Goal: Share content: Share content

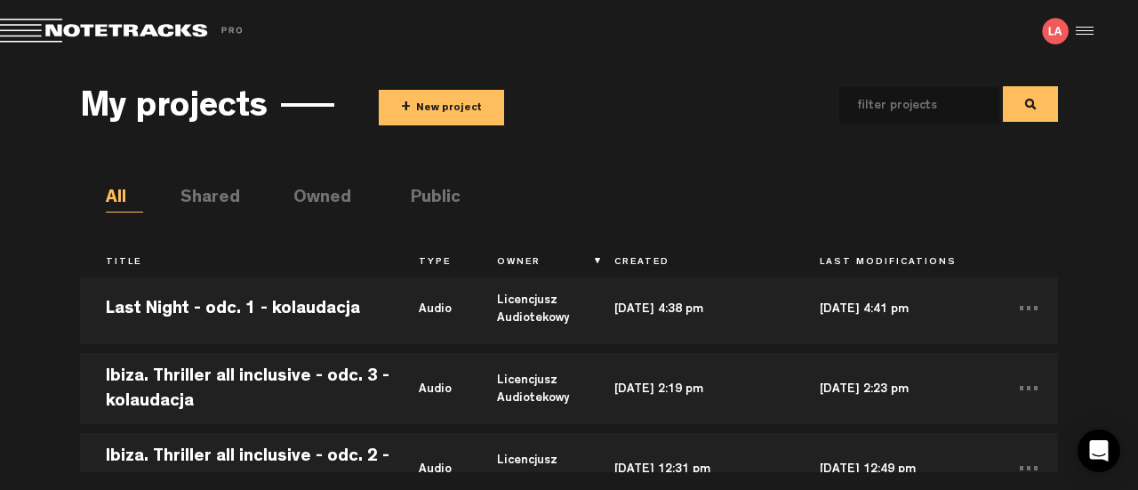
scroll to position [978, 0]
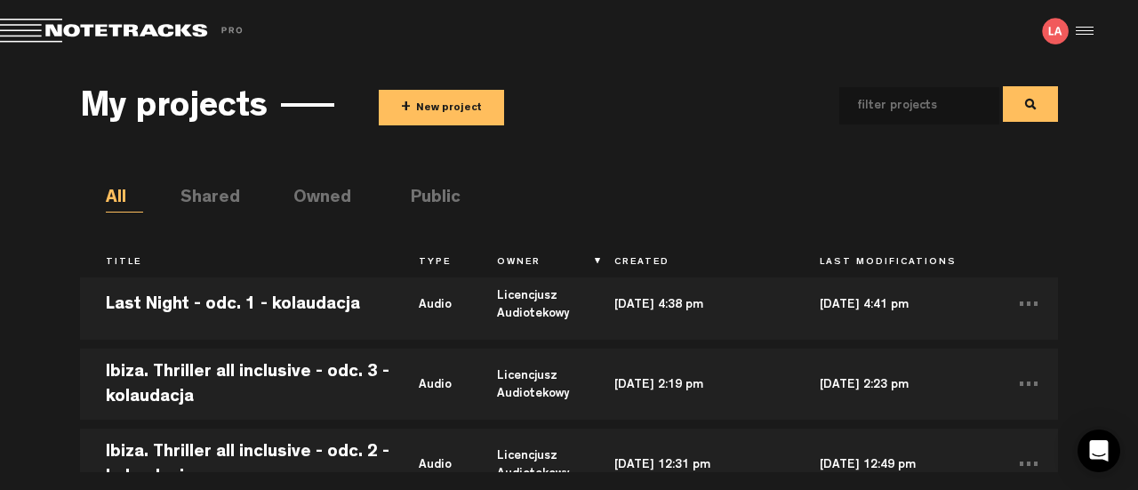
click at [1086, 36] on div at bounding box center [1082, 31] width 27 height 27
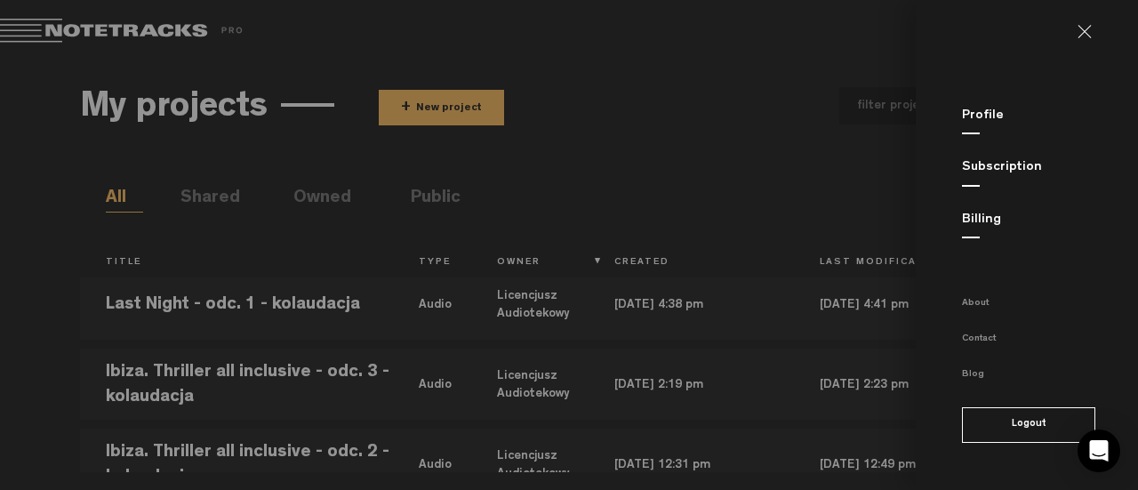
click at [692, 148] on md-backdrop at bounding box center [569, 245] width 1138 height 490
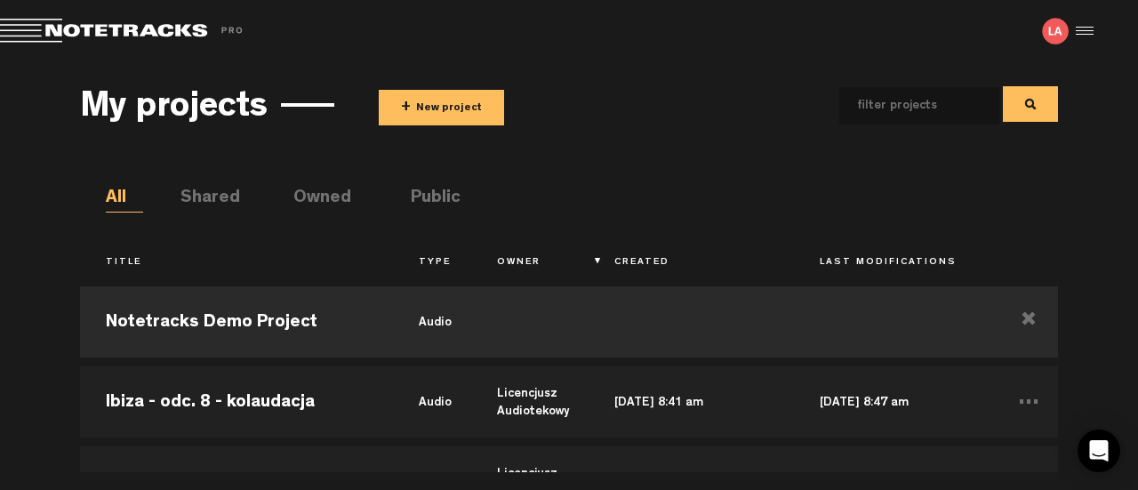
scroll to position [267, 0]
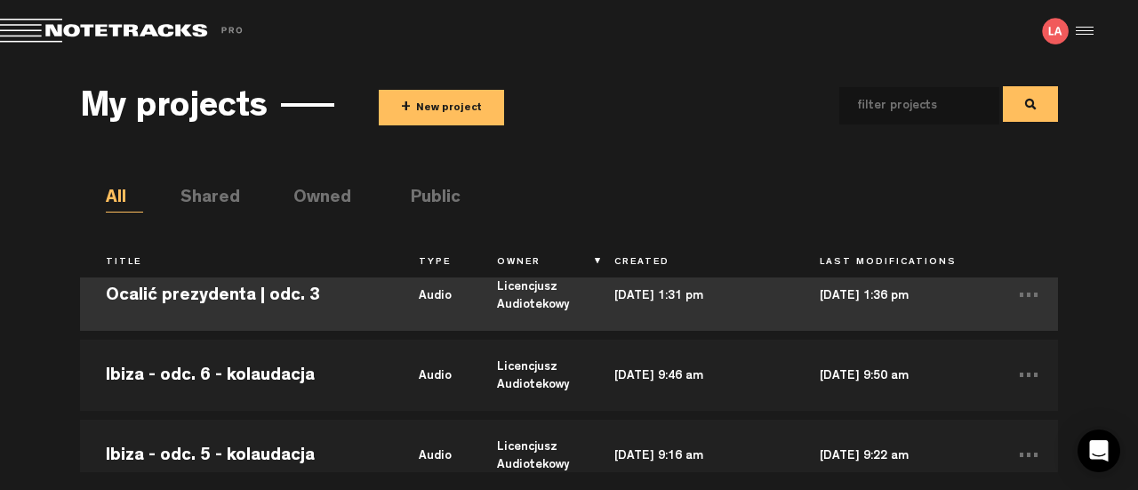
drag, startPoint x: 276, startPoint y: 295, endPoint x: 234, endPoint y: 301, distance: 42.2
click at [234, 301] on td "Ocalić prezydenta | odc. 3" at bounding box center [236, 295] width 313 height 80
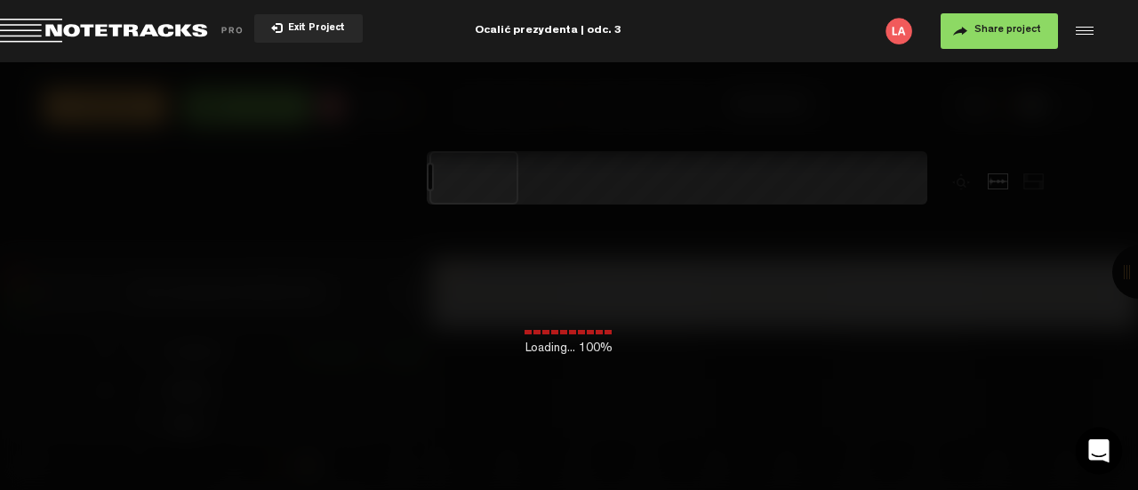
click at [1102, 451] on icon "Open Intercom Messenger" at bounding box center [1098, 450] width 20 height 23
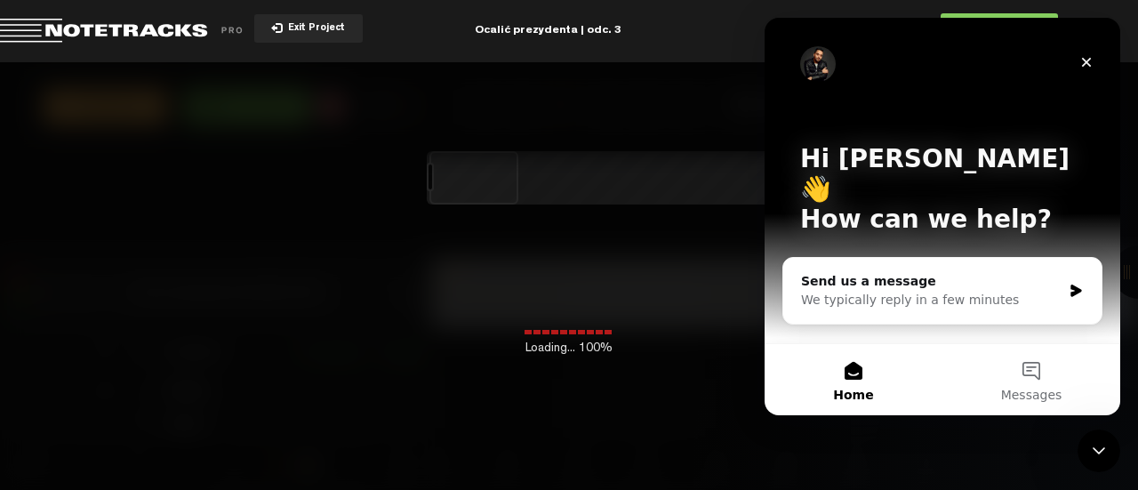
click at [1102, 450] on icon "Close Intercom Messenger" at bounding box center [1099, 450] width 12 height 7
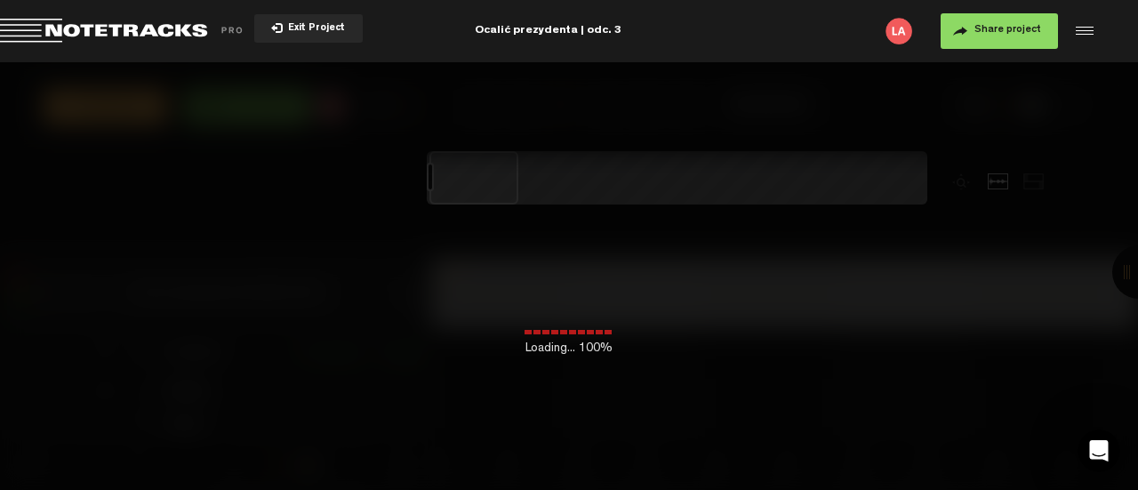
click at [1074, 31] on div at bounding box center [1082, 31] width 27 height 27
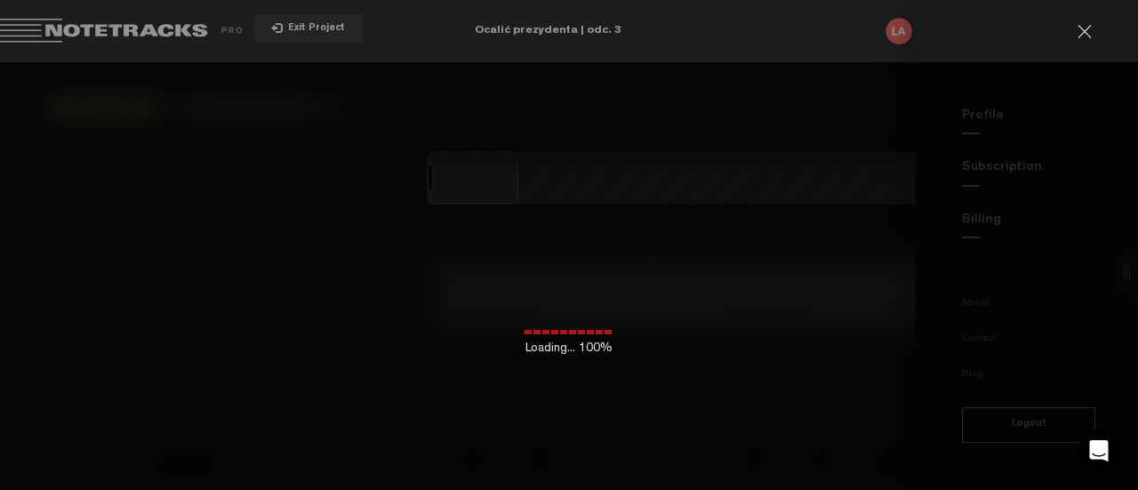
click at [1085, 26] on link at bounding box center [1092, 32] width 28 height 14
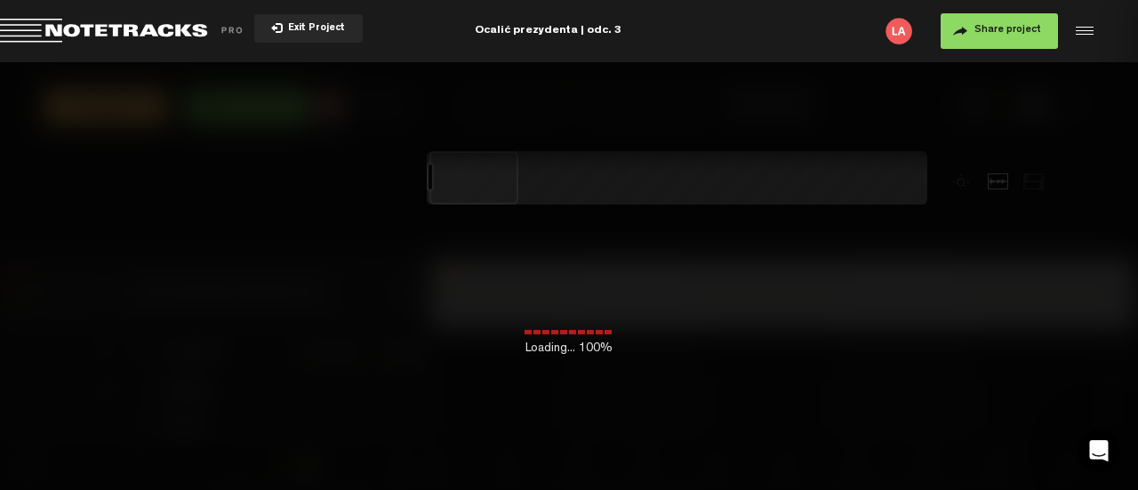
click at [1026, 26] on md-backdrop at bounding box center [569, 245] width 1138 height 490
click at [979, 35] on span "Share project" at bounding box center [1007, 30] width 67 height 11
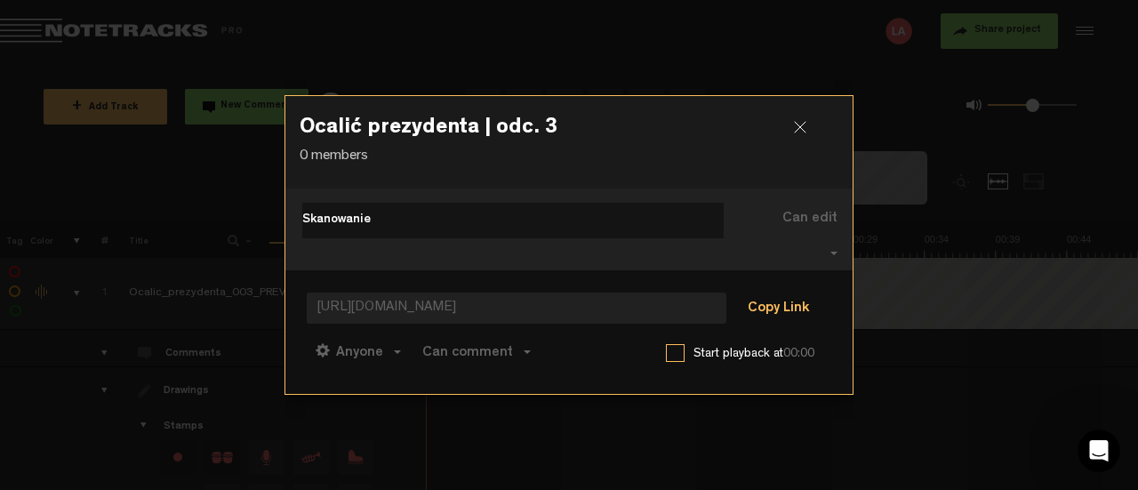
click at [758, 298] on button "Copy Link" at bounding box center [778, 310] width 97 height 36
click at [798, 135] on div at bounding box center [807, 134] width 27 height 27
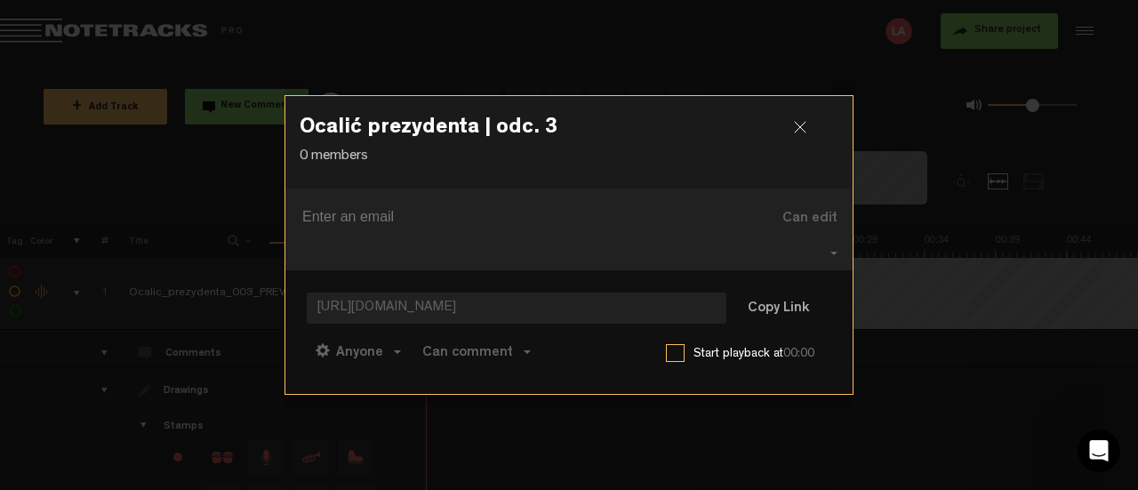
click at [791, 141] on h3 "Ocalić prezydenta | odc. 3" at bounding box center [569, 131] width 539 height 28
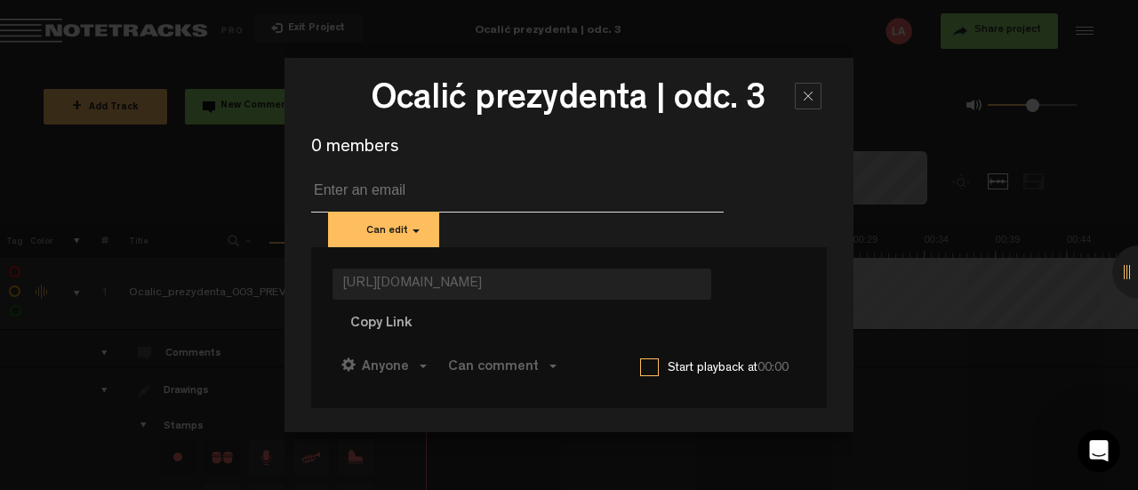
click at [806, 93] on div at bounding box center [808, 96] width 27 height 27
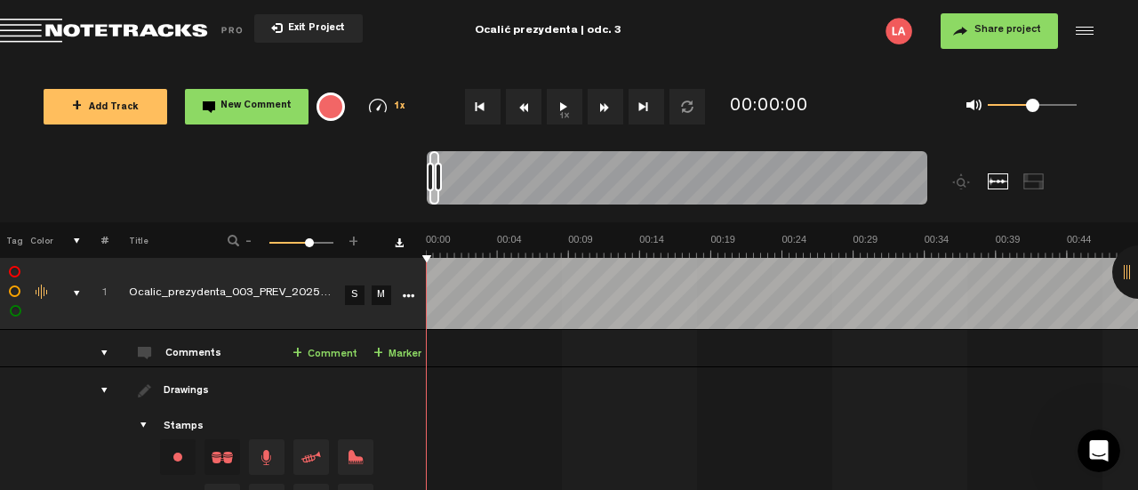
click at [132, 29] on span "Return to Project List" at bounding box center [124, 31] width 249 height 25
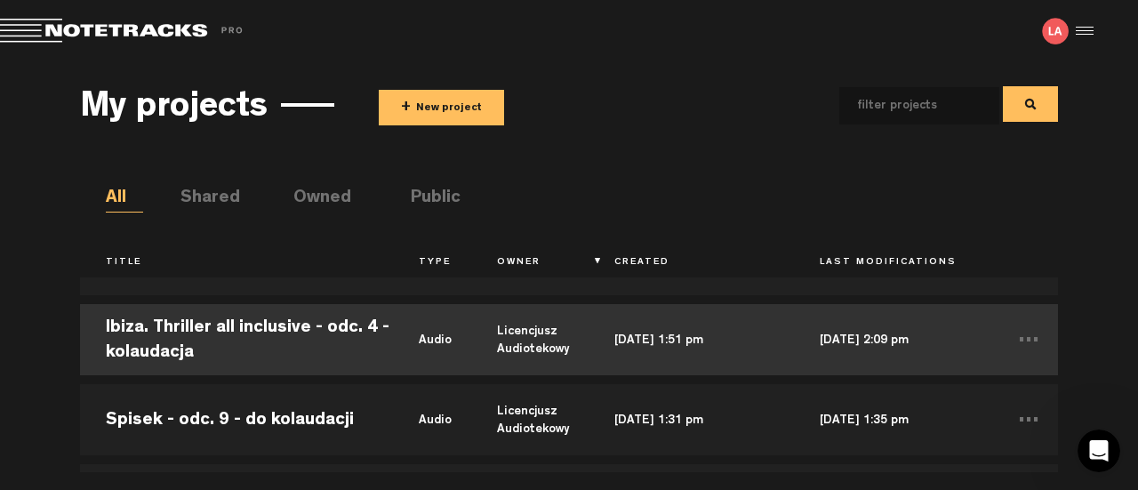
scroll to position [533, 0]
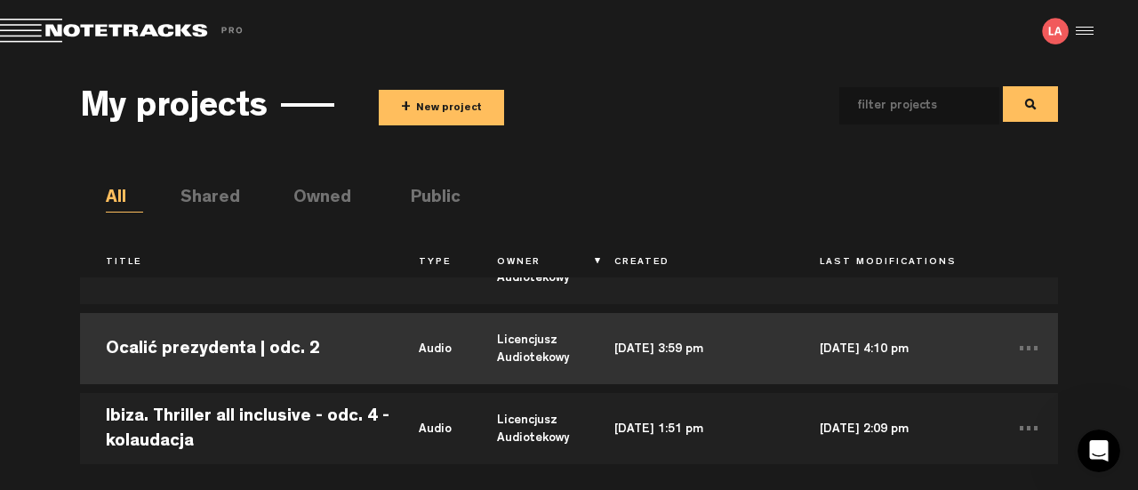
click at [295, 347] on td "Ocalić prezydenta | odc. 2" at bounding box center [236, 349] width 313 height 80
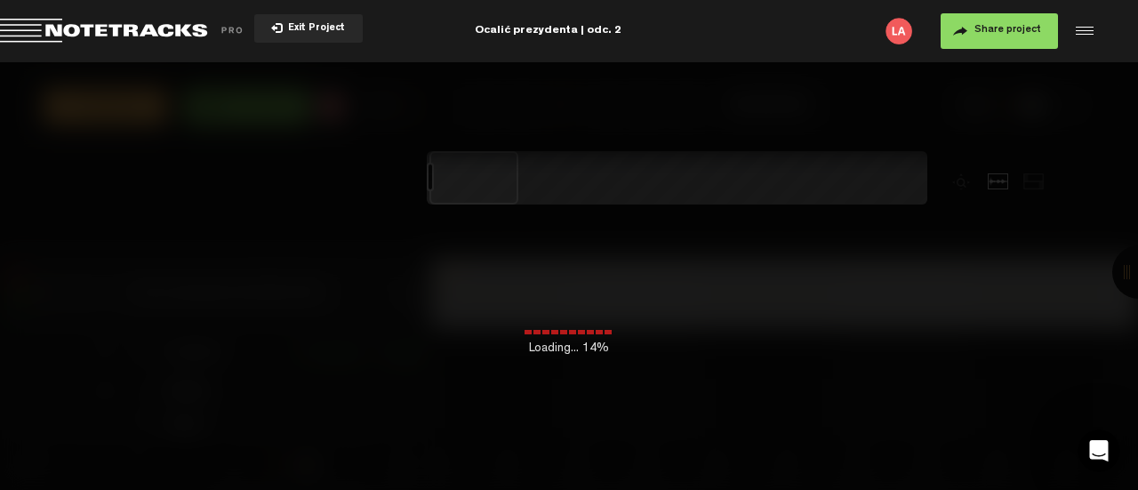
click at [1008, 26] on span "Share project" at bounding box center [1007, 30] width 67 height 11
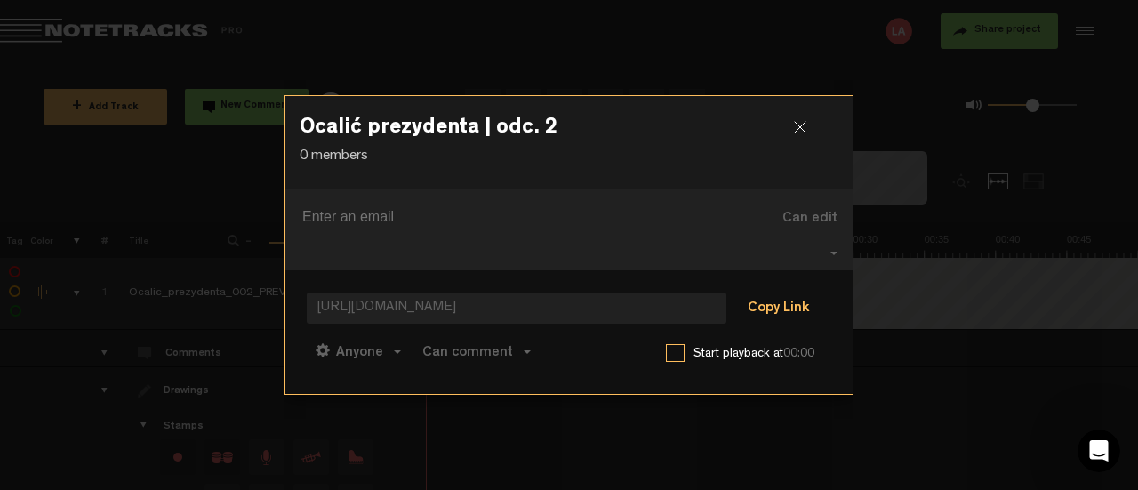
click at [798, 294] on button "Copy Link" at bounding box center [778, 310] width 97 height 36
